Goal: Find contact information: Find contact information

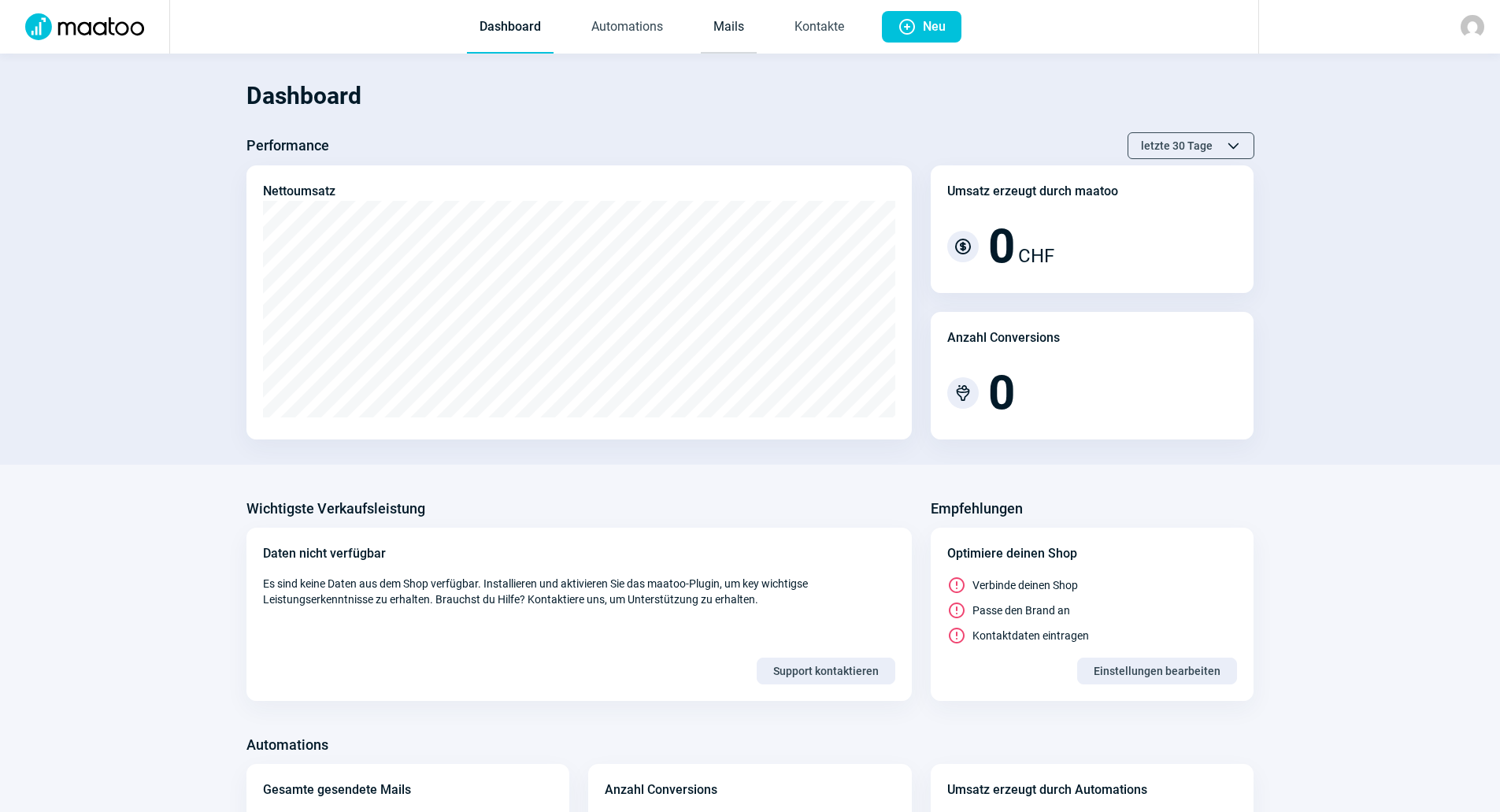
click at [723, 24] on link "Mails" at bounding box center [729, 28] width 56 height 52
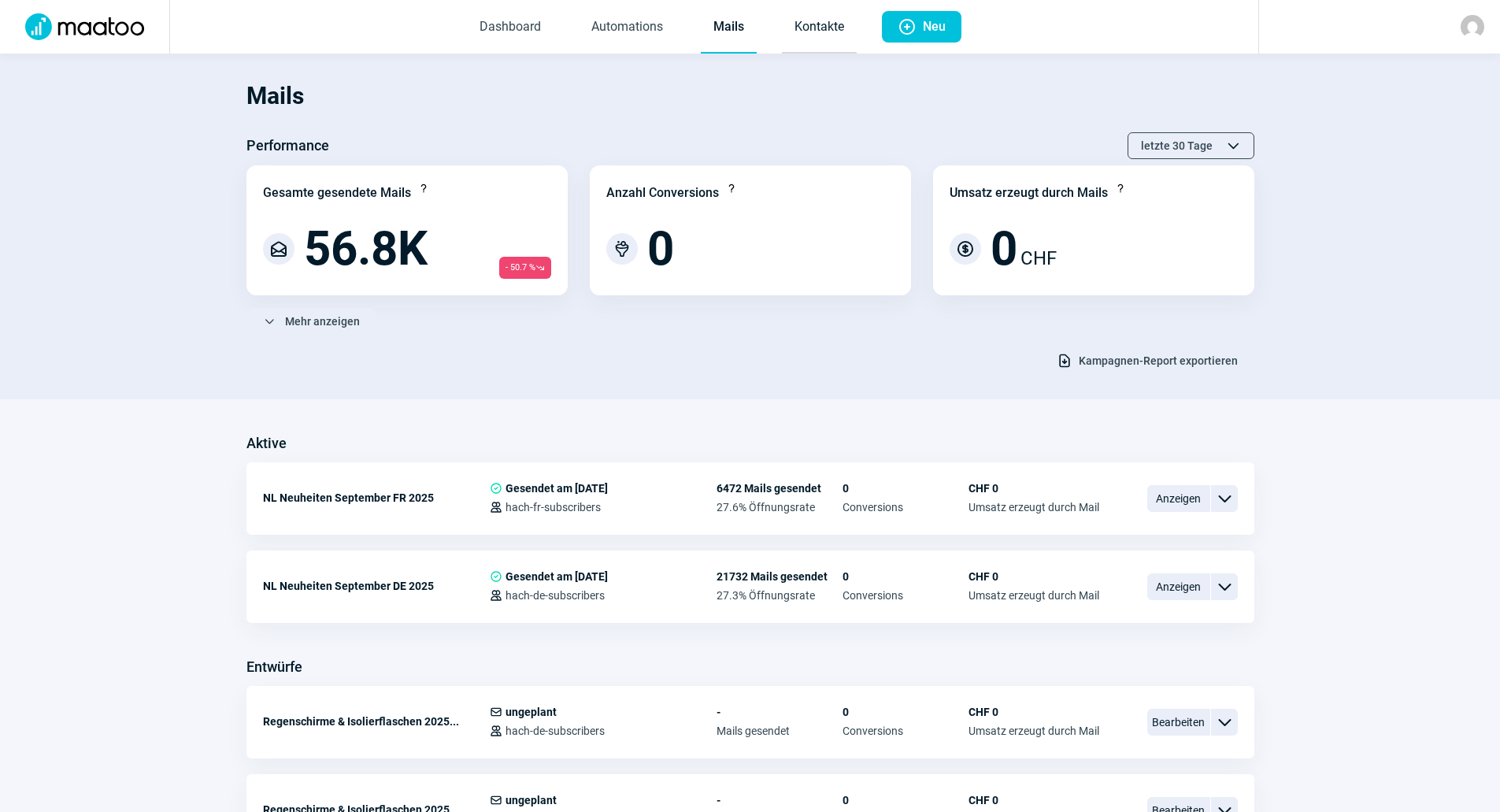
click at [806, 38] on link "Kontakte" at bounding box center [819, 28] width 75 height 52
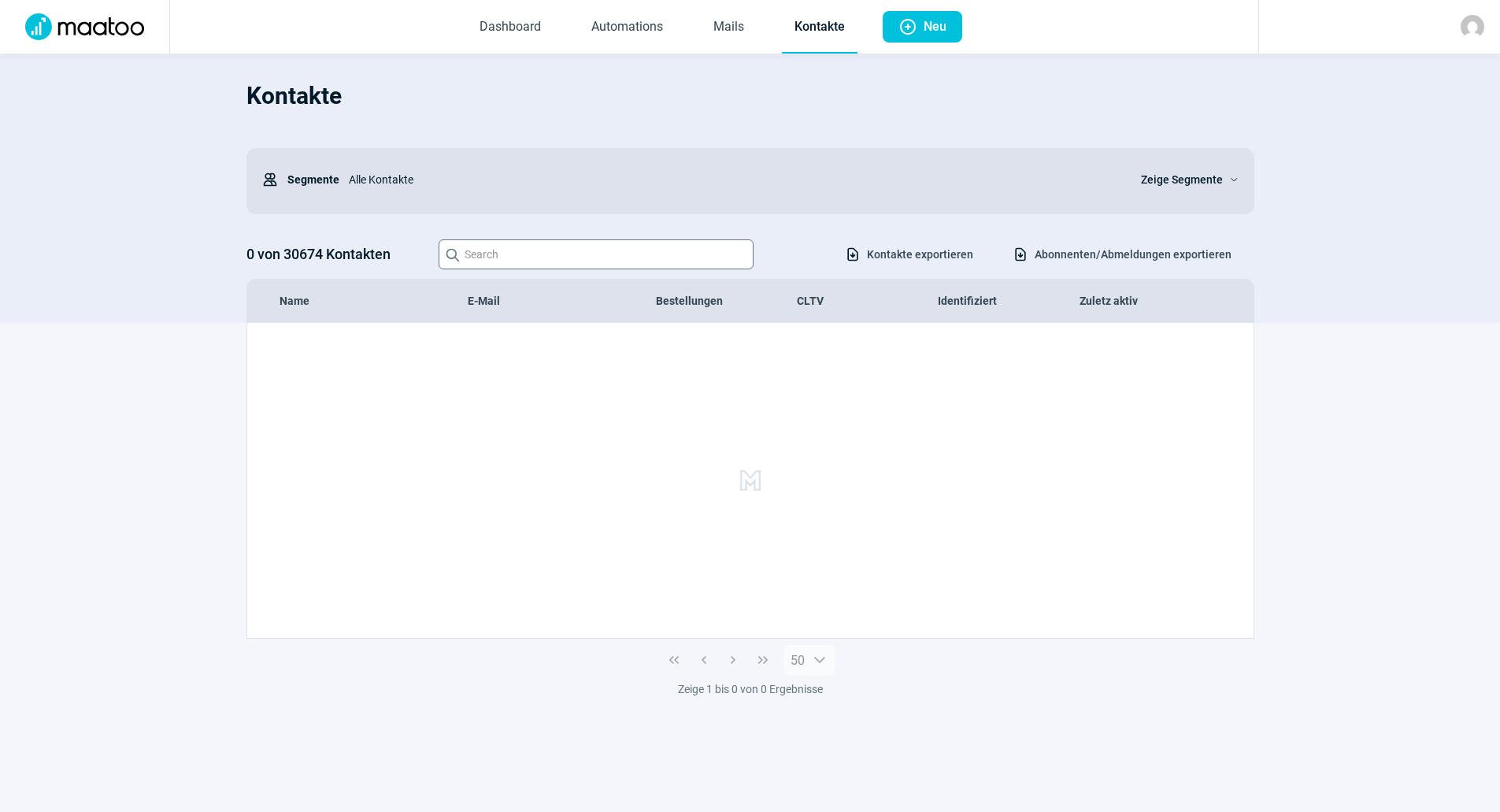
click at [560, 249] on div "0 von 30674 Kontakten Search icon Download icon Kontakte exportieren Download i…" at bounding box center [750, 254] width 1008 height 30
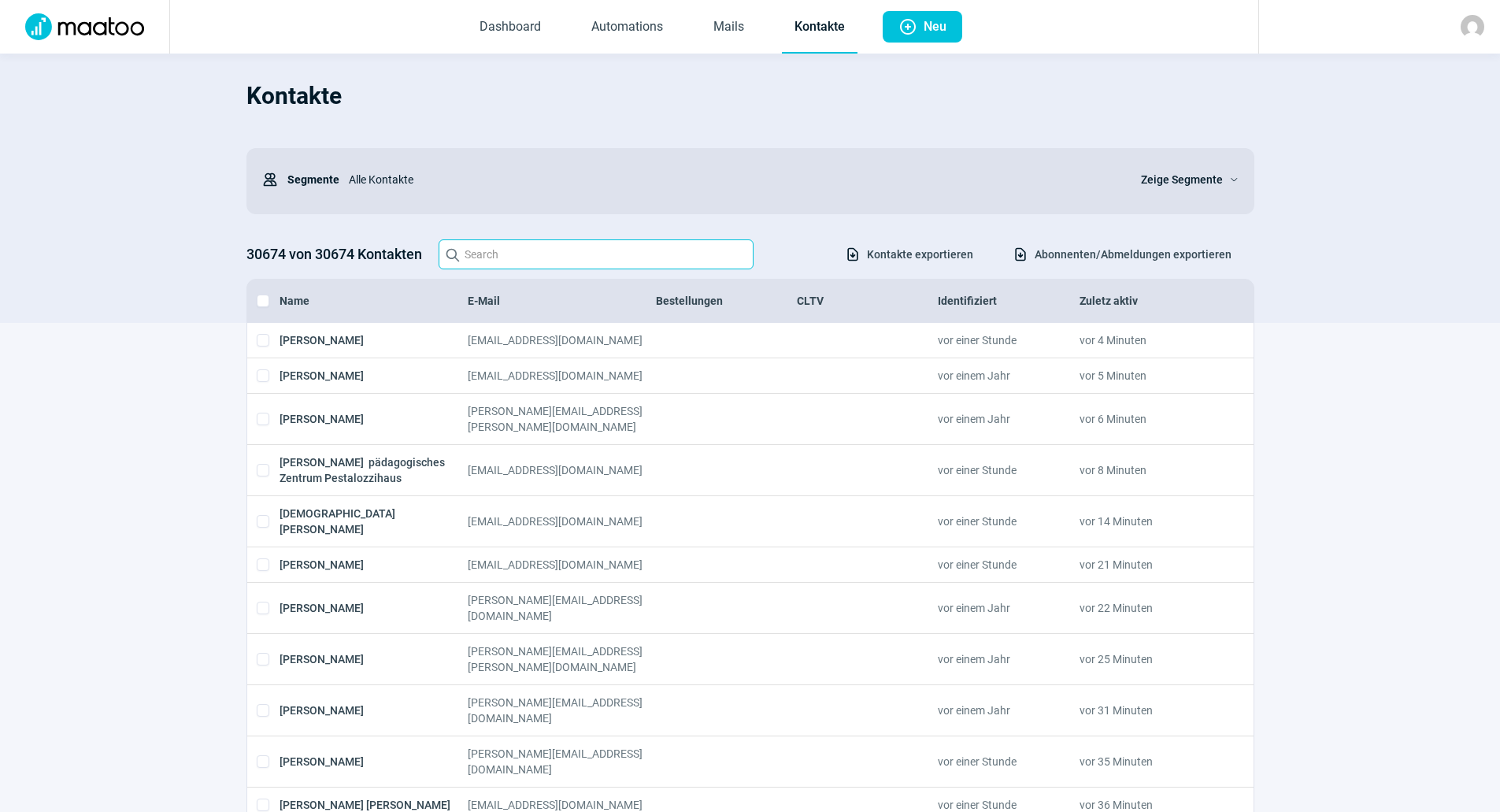
click at [557, 259] on input "Search icon" at bounding box center [596, 254] width 315 height 30
paste input "[PERSON_NAME][EMAIL_ADDRESS][DOMAIN_NAME]"
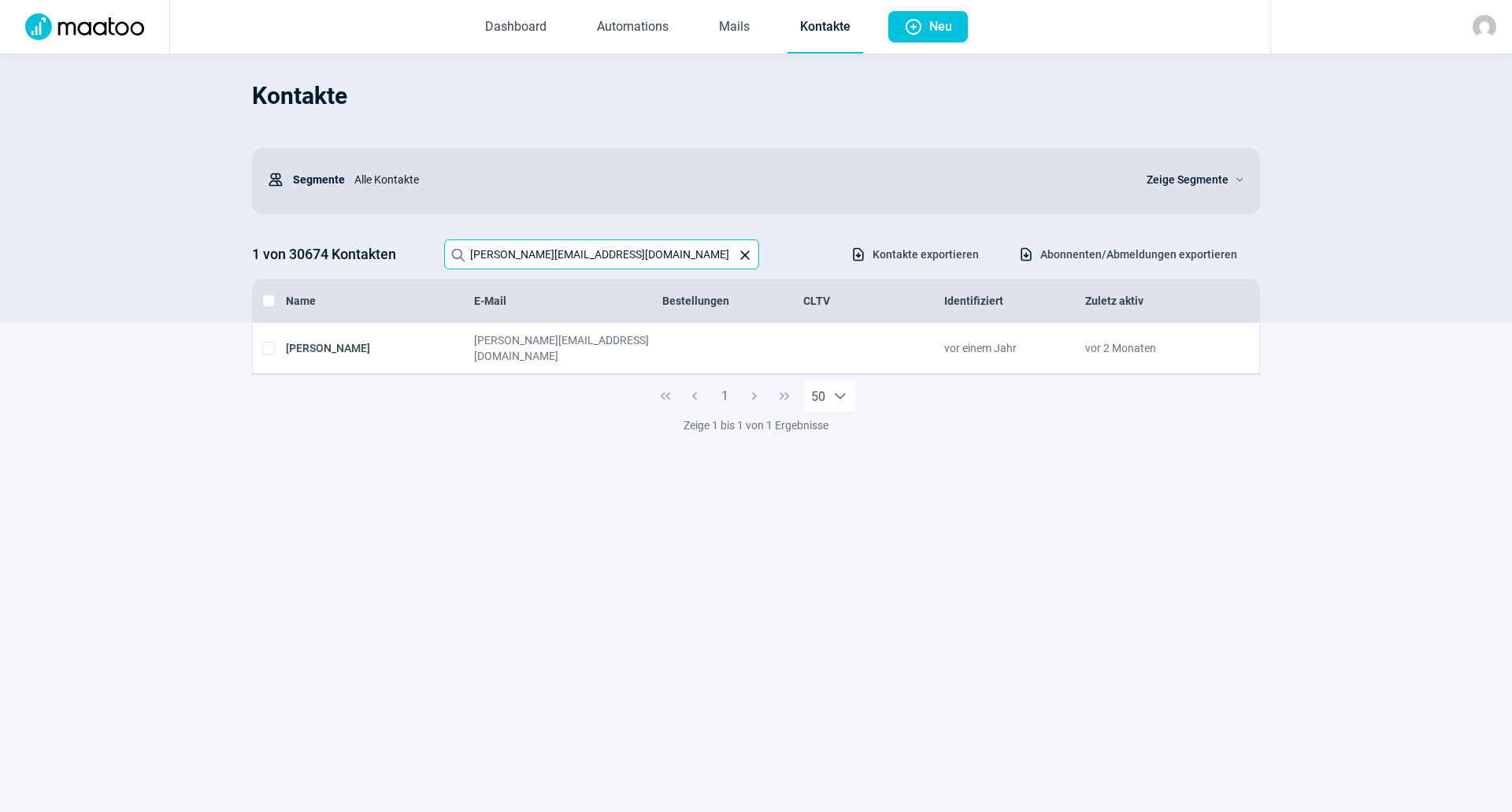
type input "[PERSON_NAME][EMAIL_ADDRESS][DOMAIN_NAME]"
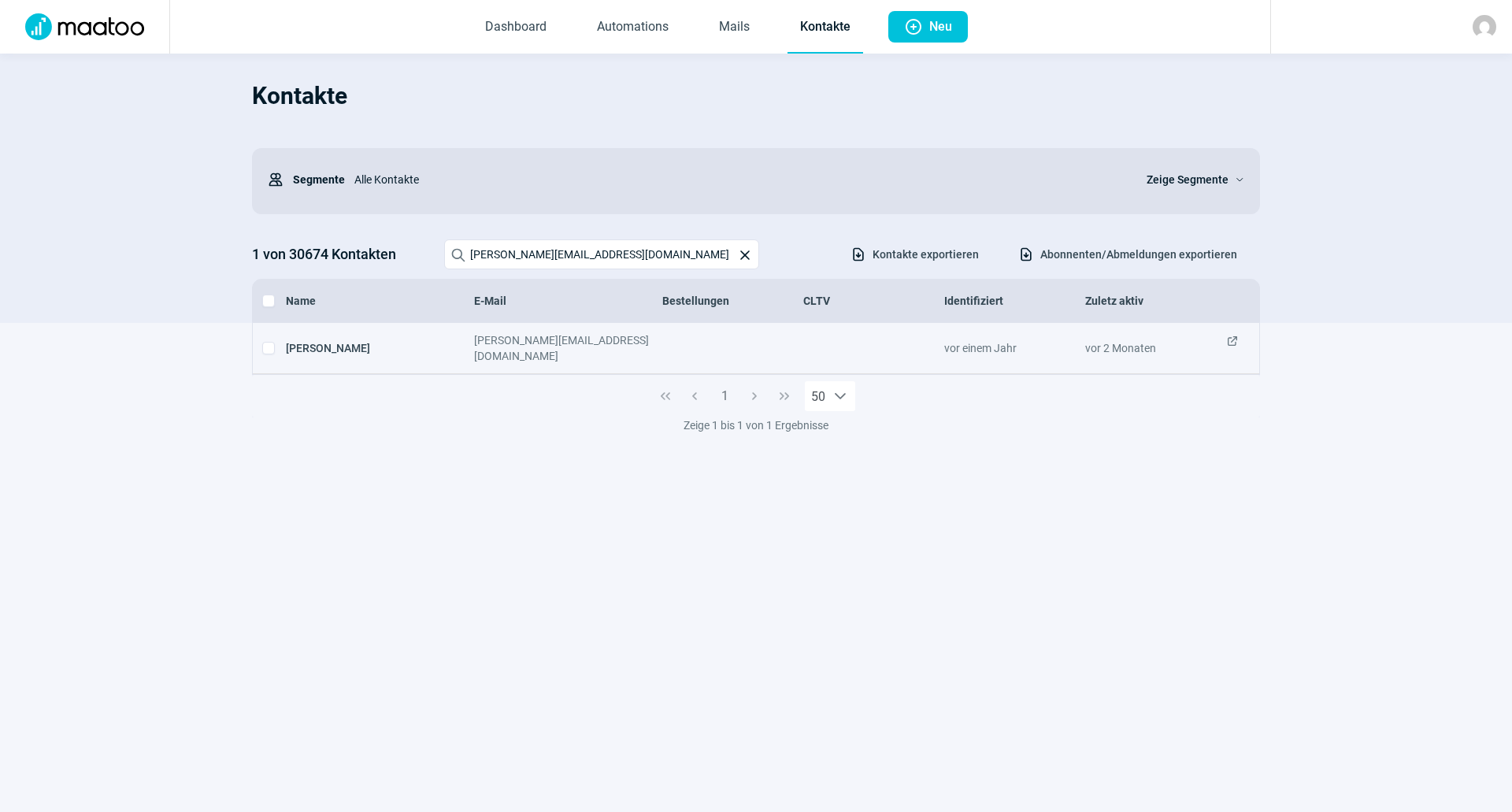
click at [1227, 341] on span "ExternalLink icon" at bounding box center [1232, 347] width 12 height 31
